Goal: Task Accomplishment & Management: Manage account settings

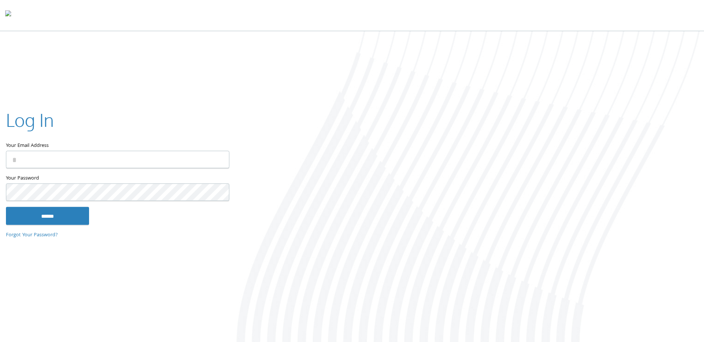
type input "**********"
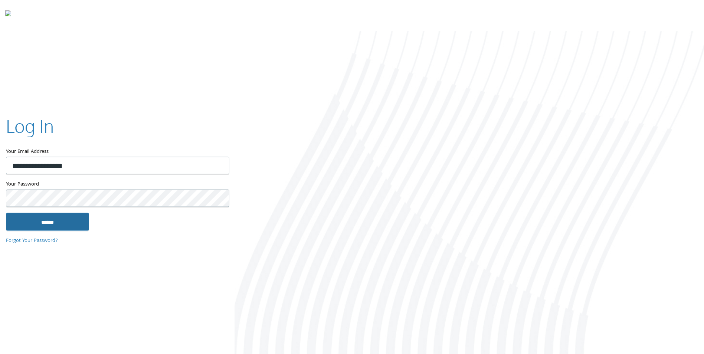
click at [40, 218] on input "******" at bounding box center [47, 222] width 83 height 18
